Goal: Task Accomplishment & Management: Manage account settings

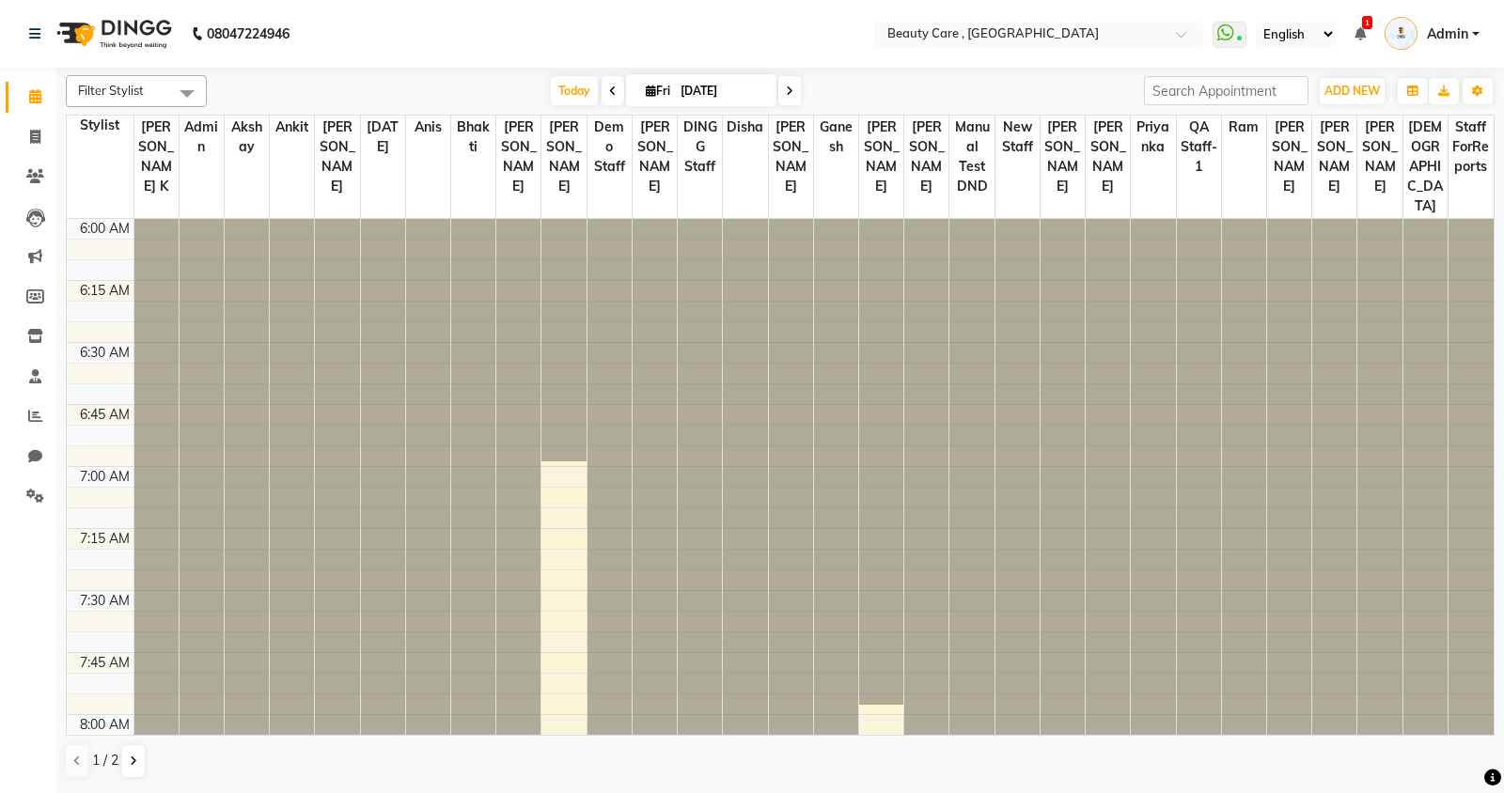
click at [177, 88] on span at bounding box center [187, 93] width 38 height 36
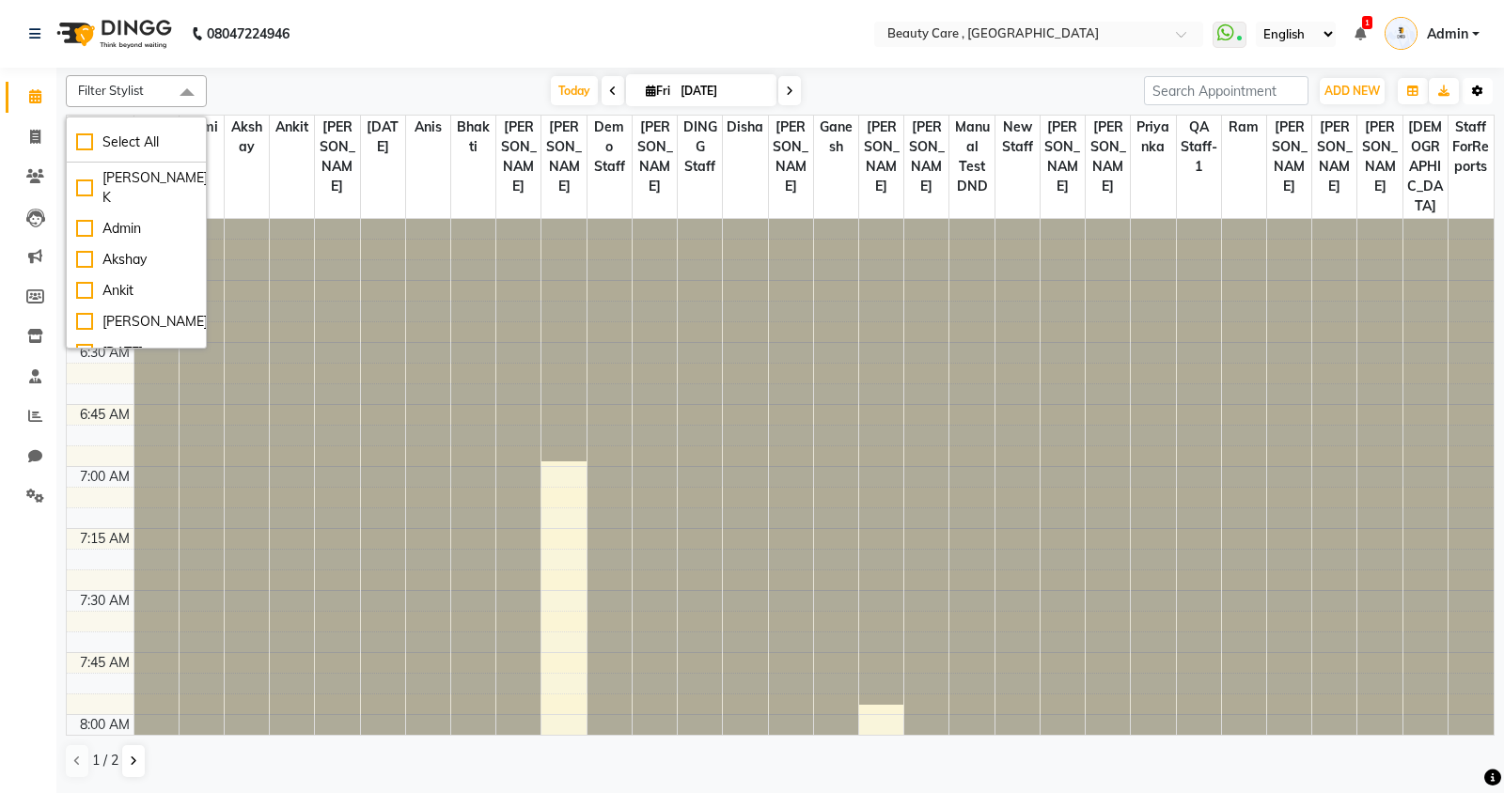
click at [1477, 86] on icon "button" at bounding box center [1477, 91] width 11 height 11
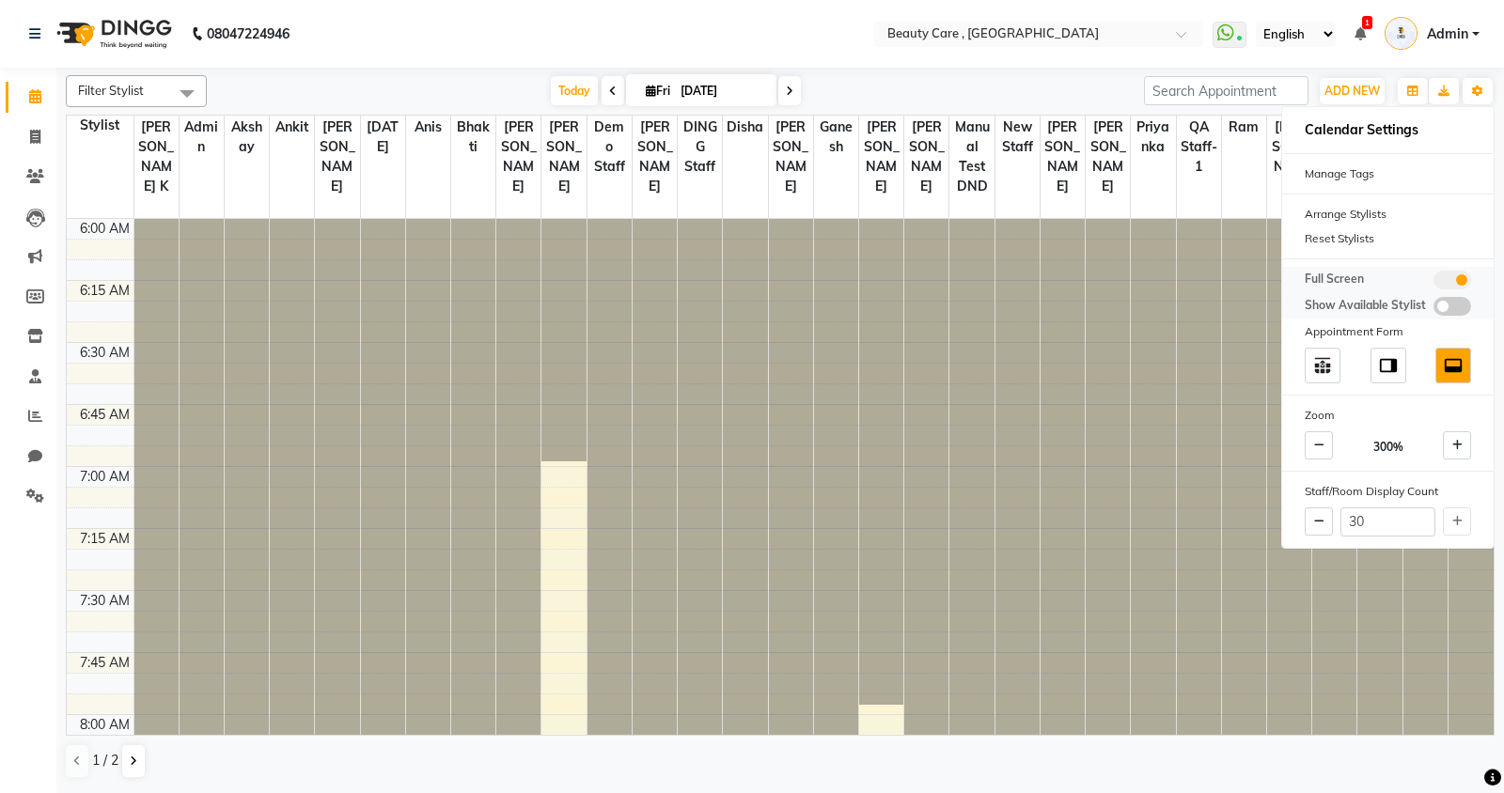
click at [1440, 304] on span at bounding box center [1453, 306] width 38 height 19
click at [1434, 309] on input "checkbox" at bounding box center [1434, 309] width 0 height 0
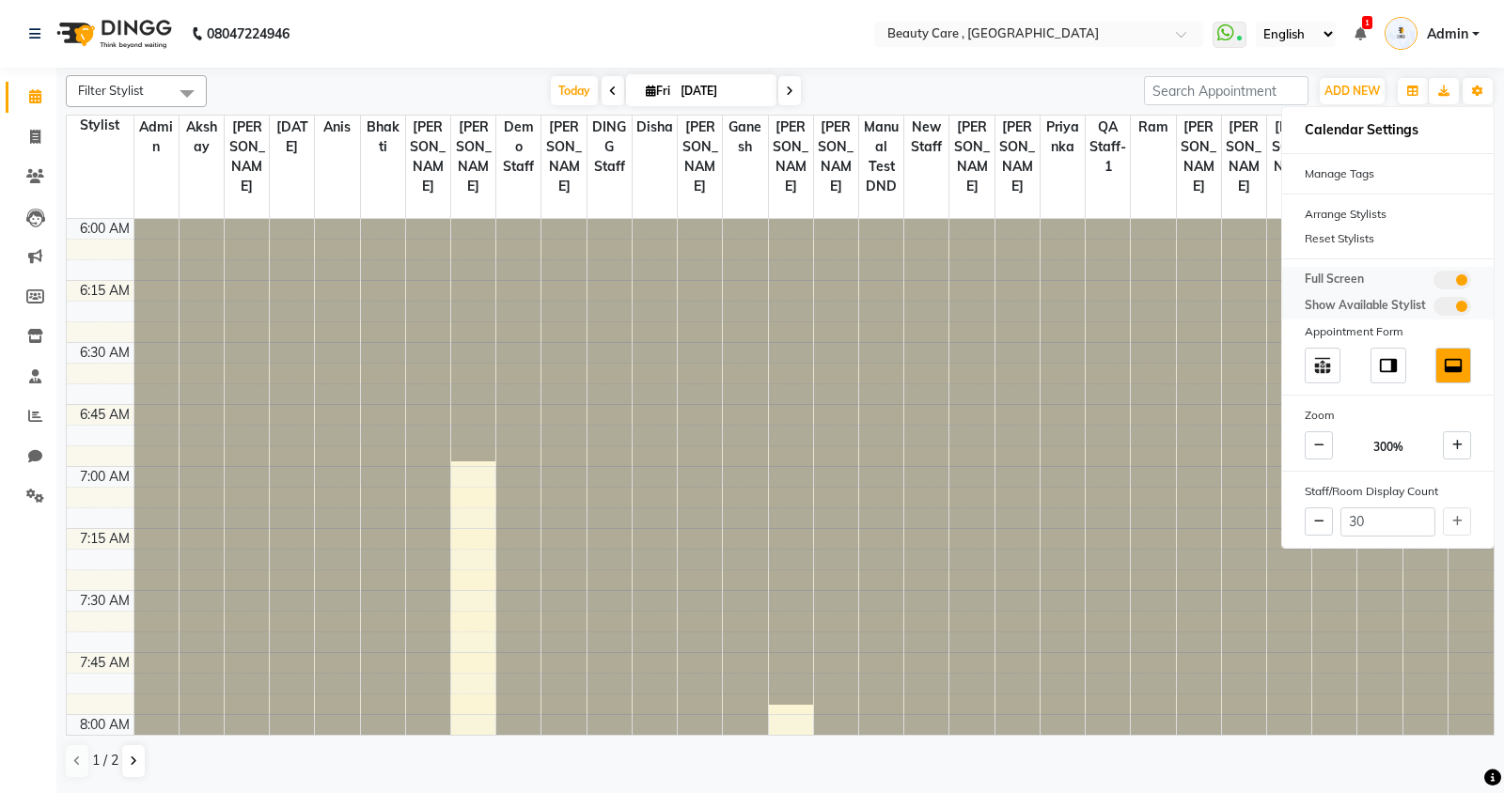
click at [1449, 304] on span at bounding box center [1453, 306] width 38 height 19
click at [1434, 309] on input "checkbox" at bounding box center [1434, 309] width 0 height 0
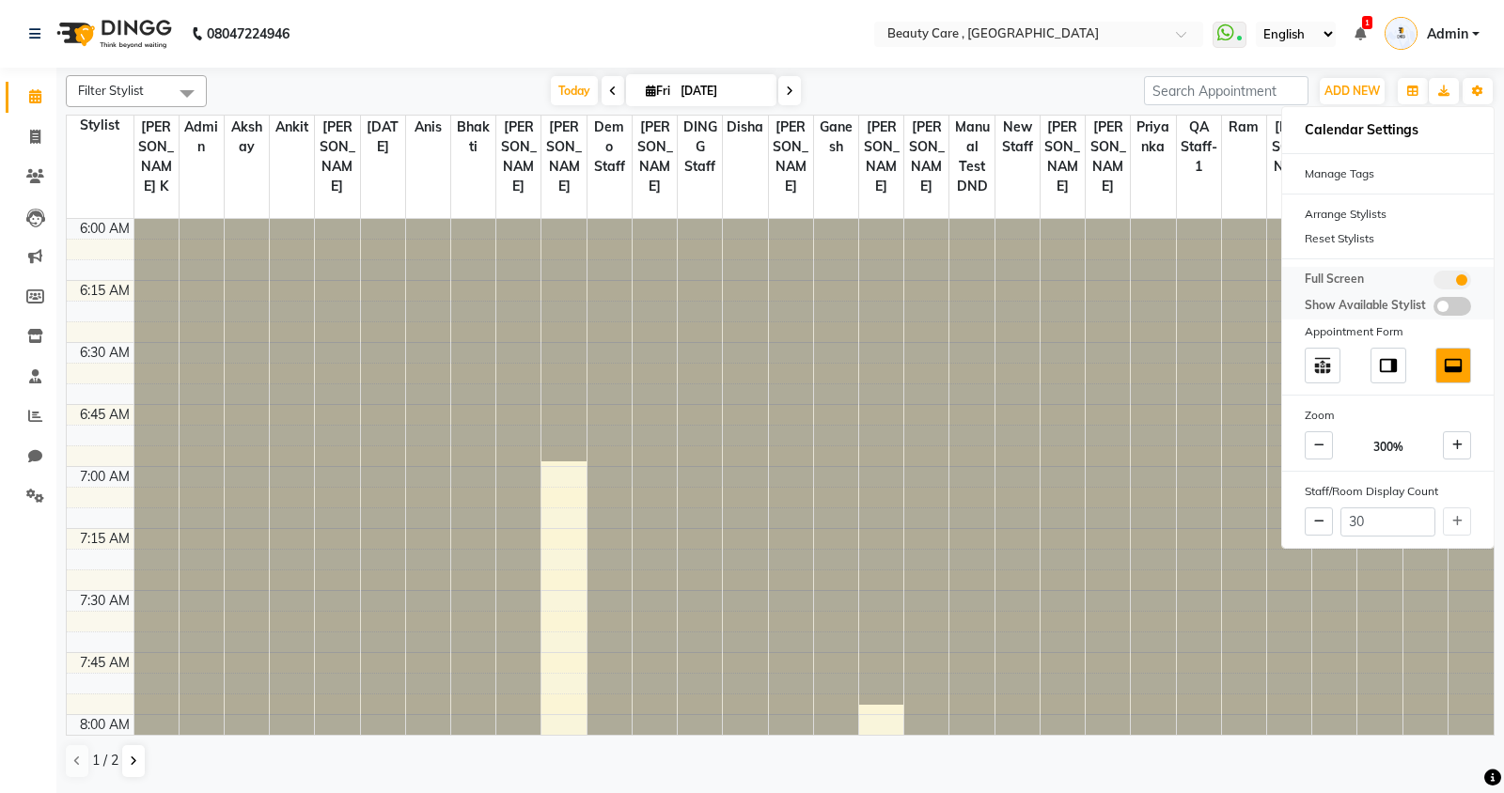
click at [1449, 304] on span at bounding box center [1453, 306] width 38 height 19
click at [1434, 309] on input "checkbox" at bounding box center [1434, 309] width 0 height 0
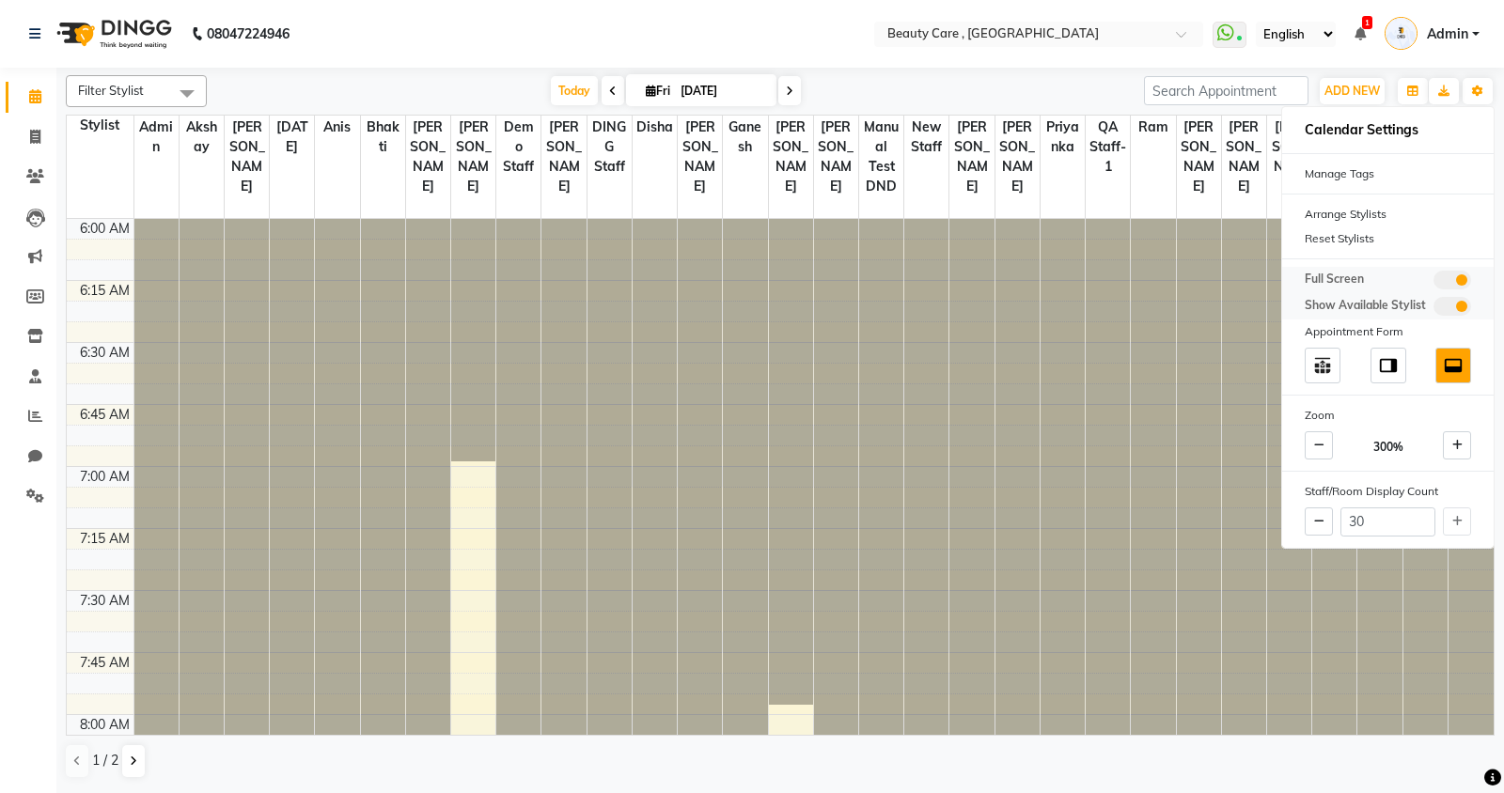
click at [1449, 304] on span at bounding box center [1453, 306] width 38 height 19
click at [1434, 309] on input "checkbox" at bounding box center [1434, 309] width 0 height 0
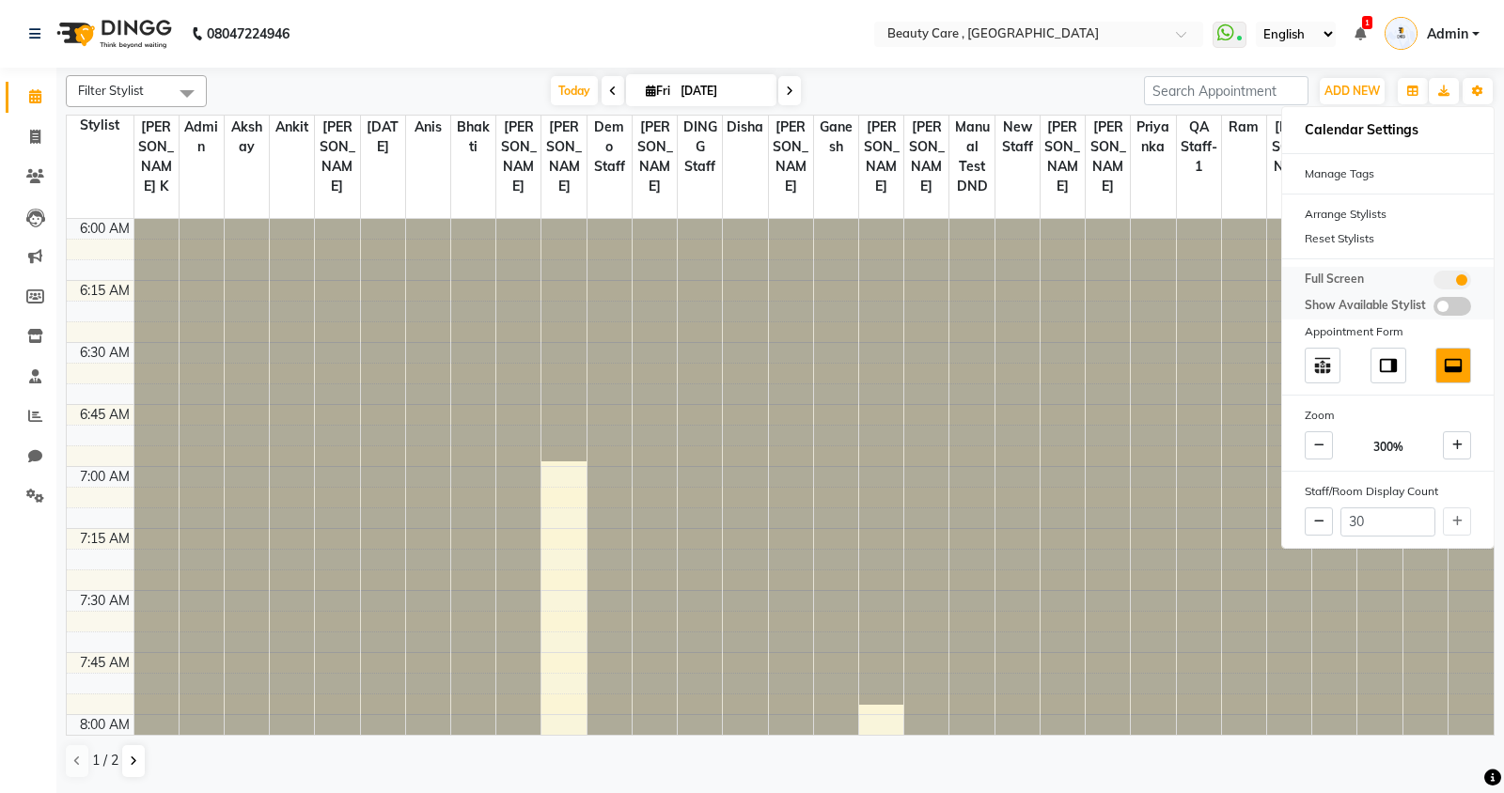
click at [1449, 304] on span at bounding box center [1453, 306] width 38 height 19
click at [1434, 309] on input "checkbox" at bounding box center [1434, 309] width 0 height 0
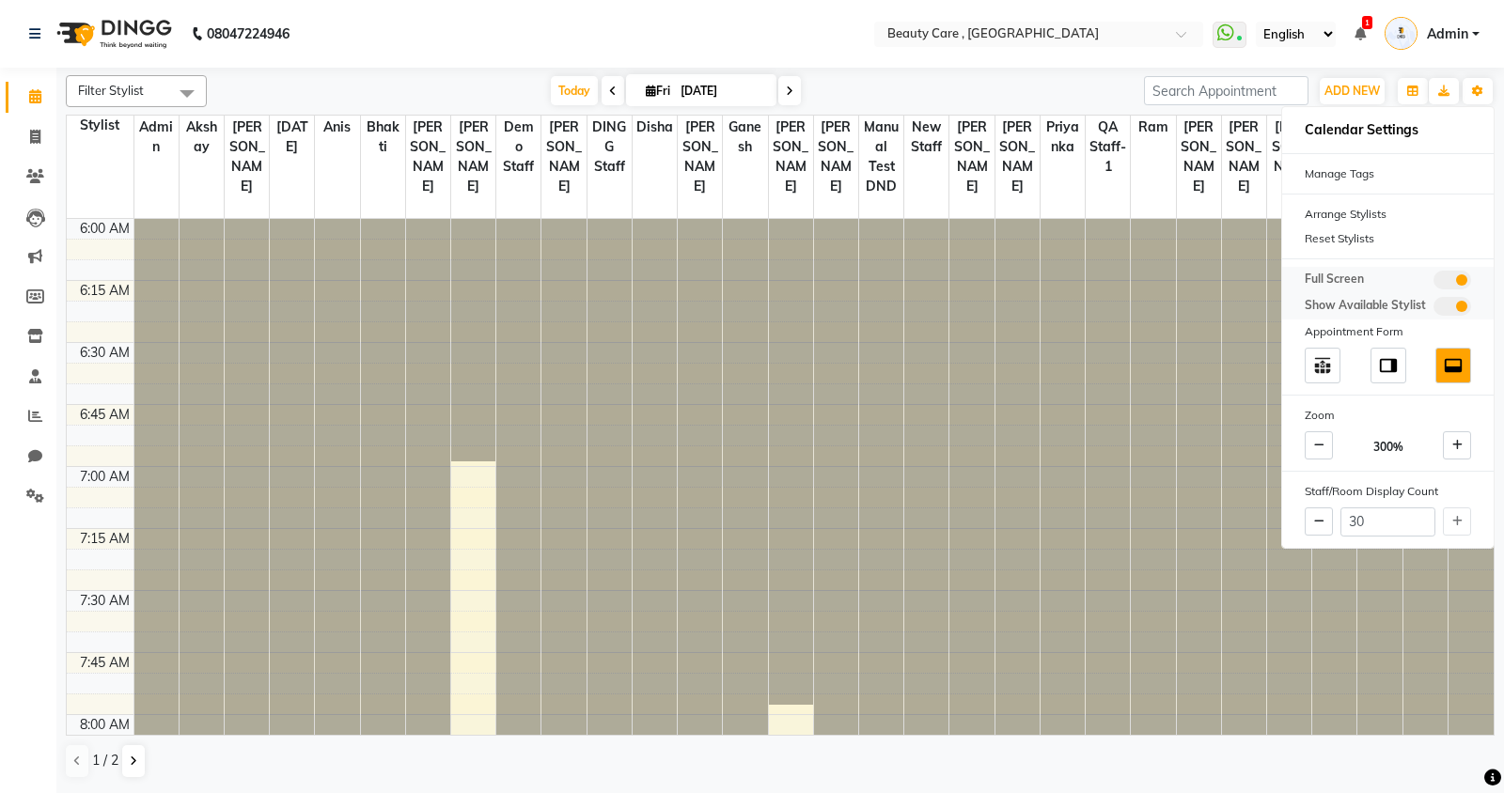
click at [1449, 304] on span at bounding box center [1453, 306] width 38 height 19
click at [1434, 309] on input "checkbox" at bounding box center [1434, 309] width 0 height 0
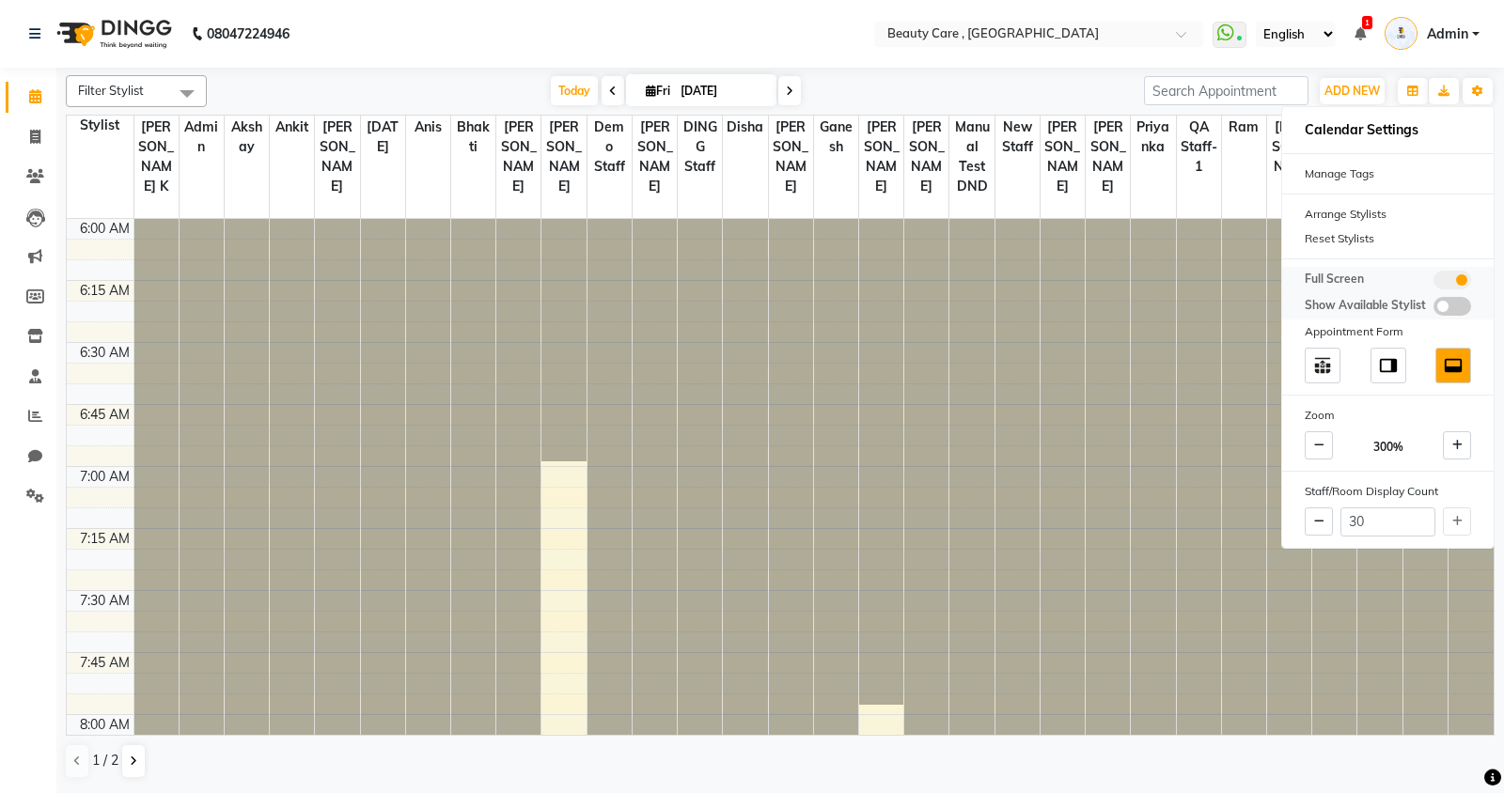
click at [1449, 304] on span at bounding box center [1453, 306] width 38 height 19
click at [1434, 309] on input "checkbox" at bounding box center [1434, 309] width 0 height 0
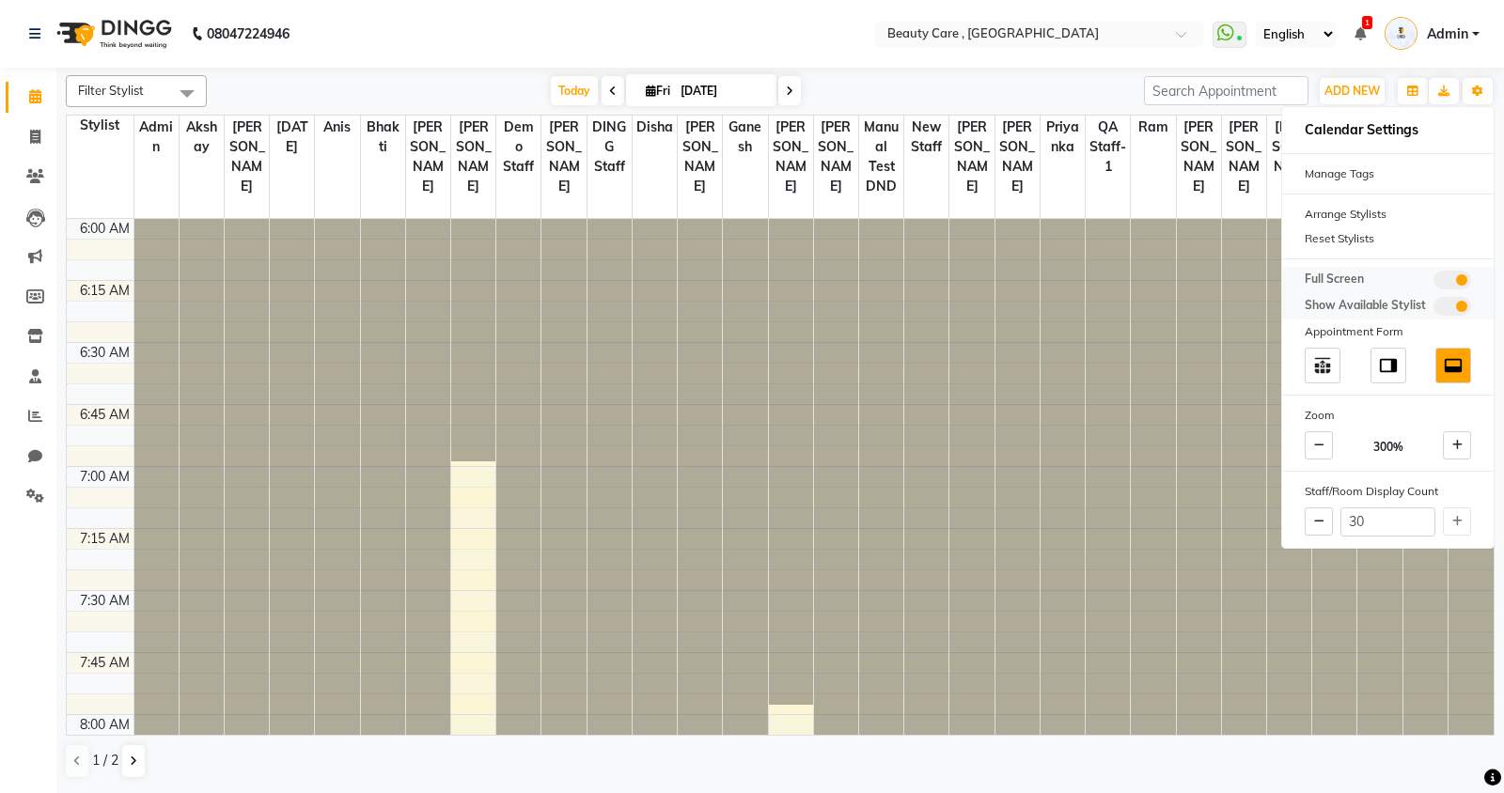
click at [1449, 304] on span at bounding box center [1453, 306] width 38 height 19
click at [1434, 309] on input "checkbox" at bounding box center [1434, 309] width 0 height 0
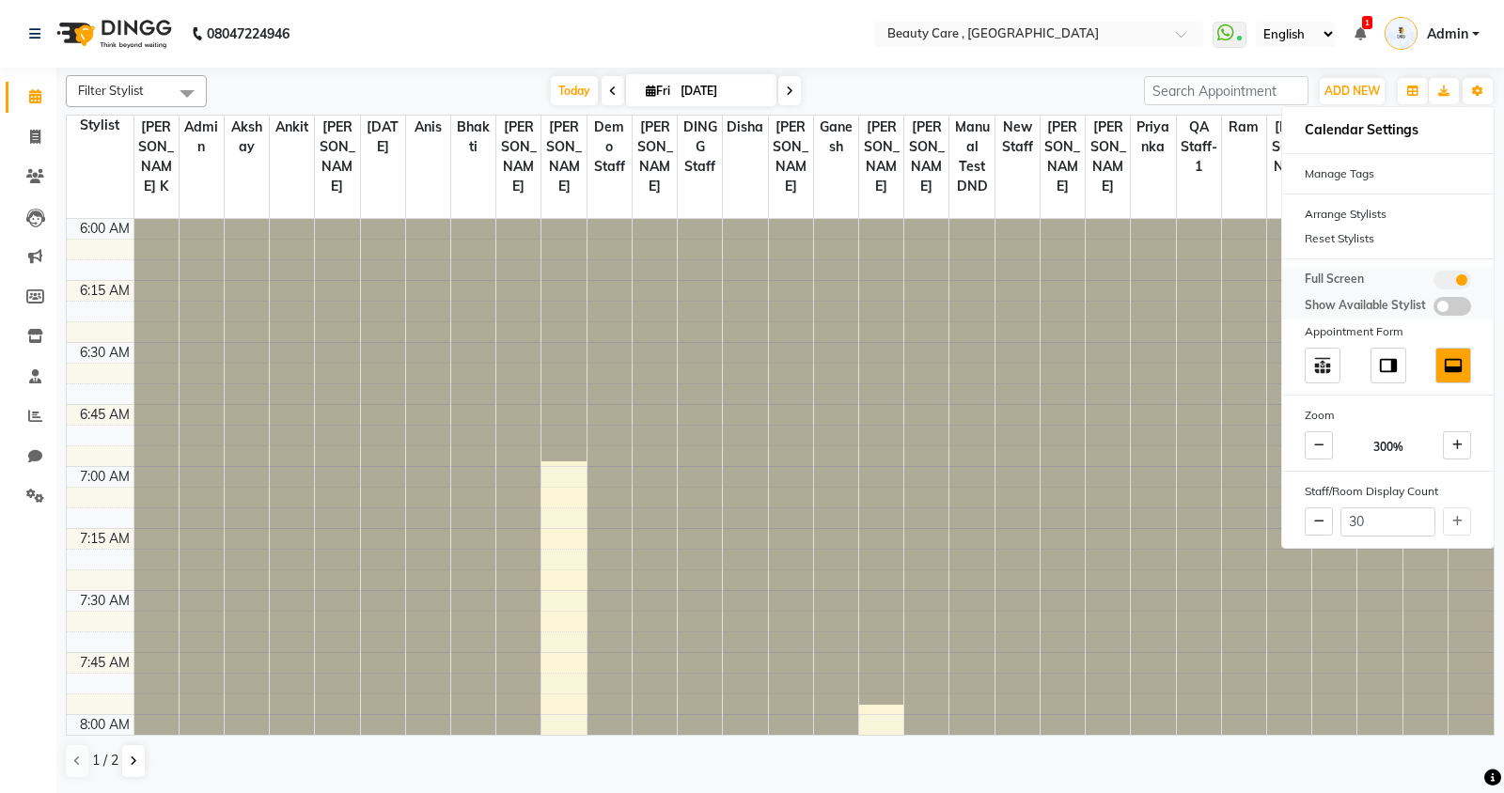
click at [1449, 304] on span at bounding box center [1453, 306] width 38 height 19
click at [1434, 309] on input "checkbox" at bounding box center [1434, 309] width 0 height 0
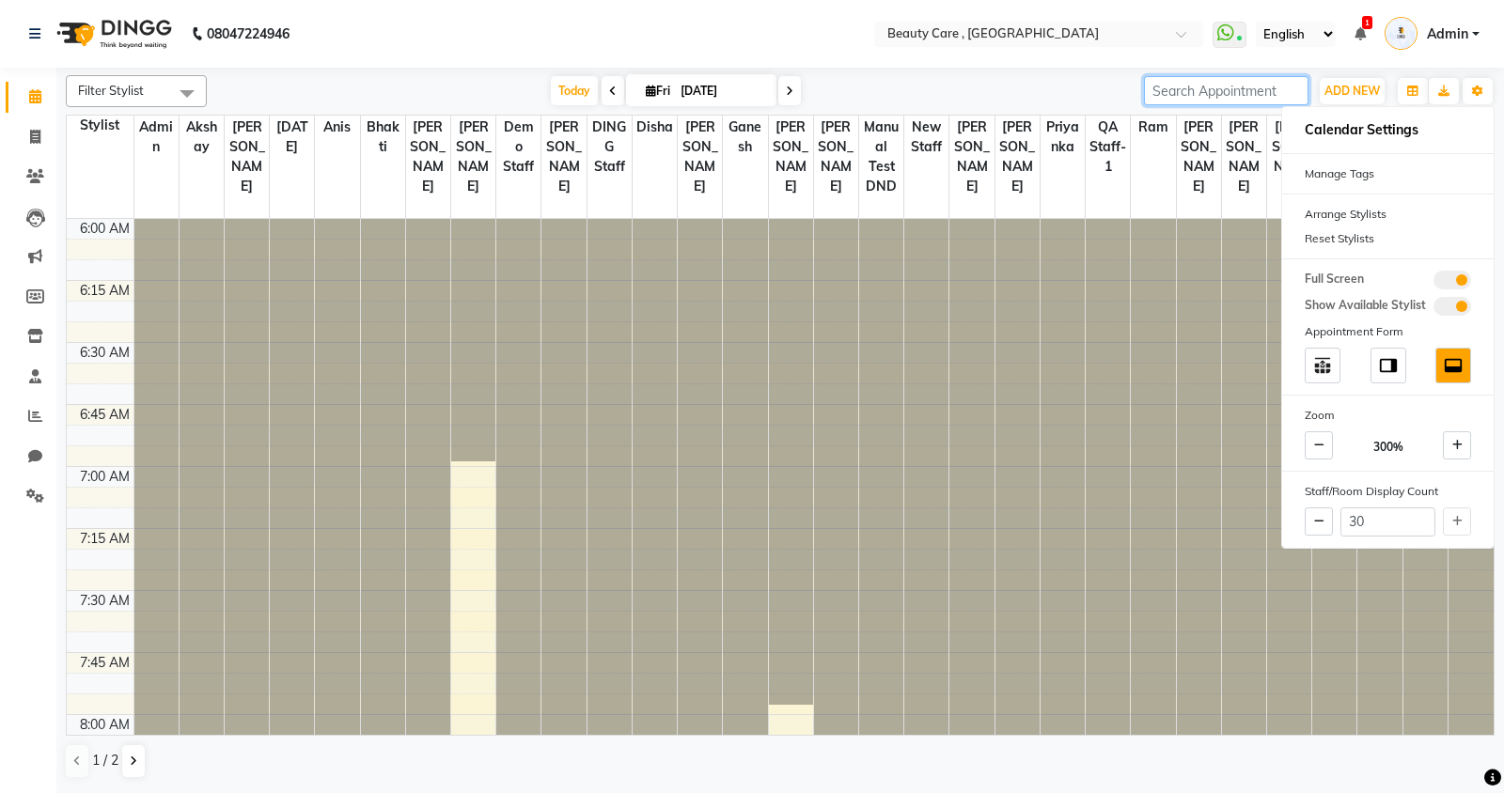
click at [1232, 94] on input "search" at bounding box center [1226, 90] width 165 height 29
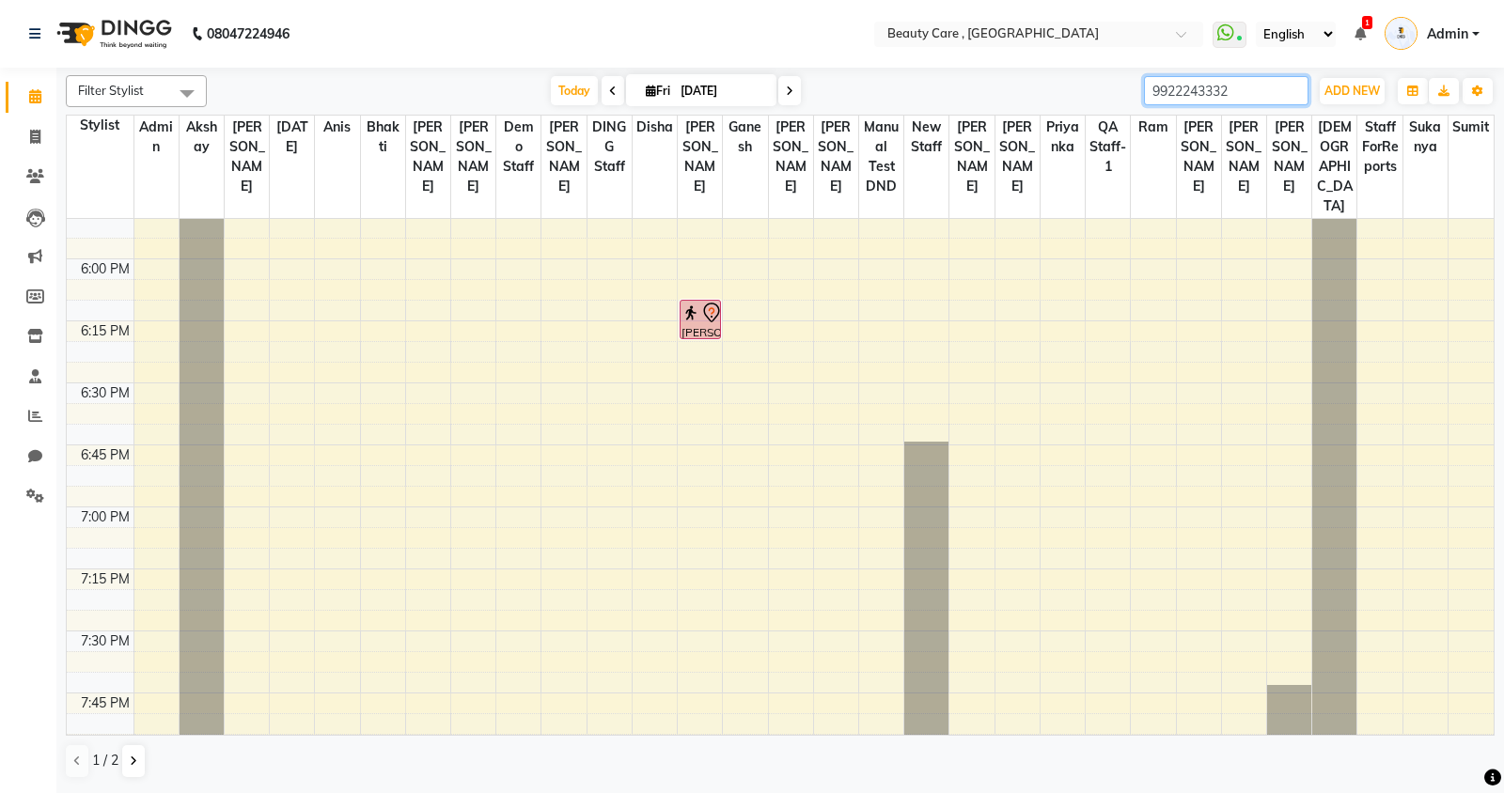
scroll to position [2799, 0]
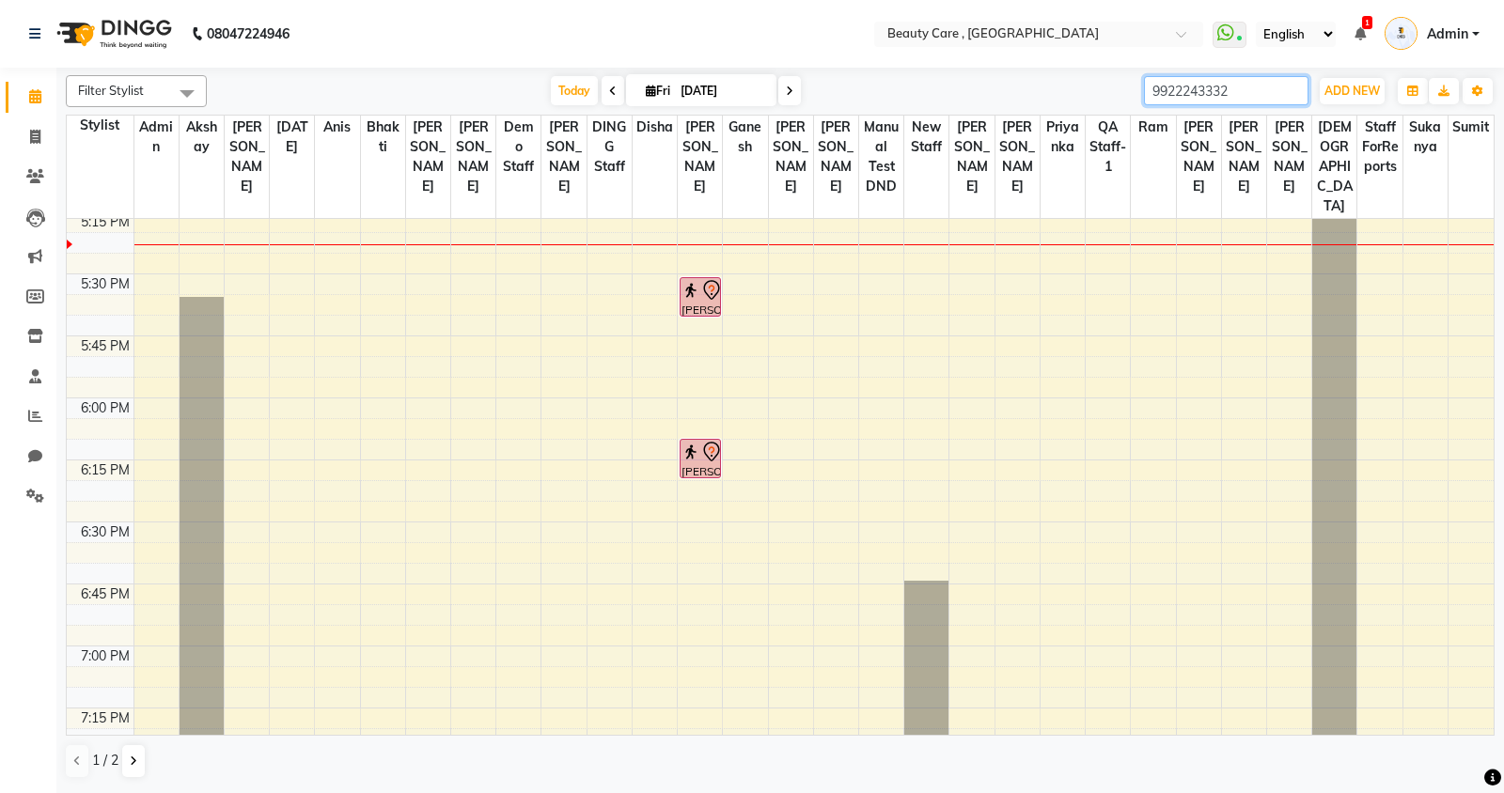
type input "9922243332"
